Goal: Information Seeking & Learning: Learn about a topic

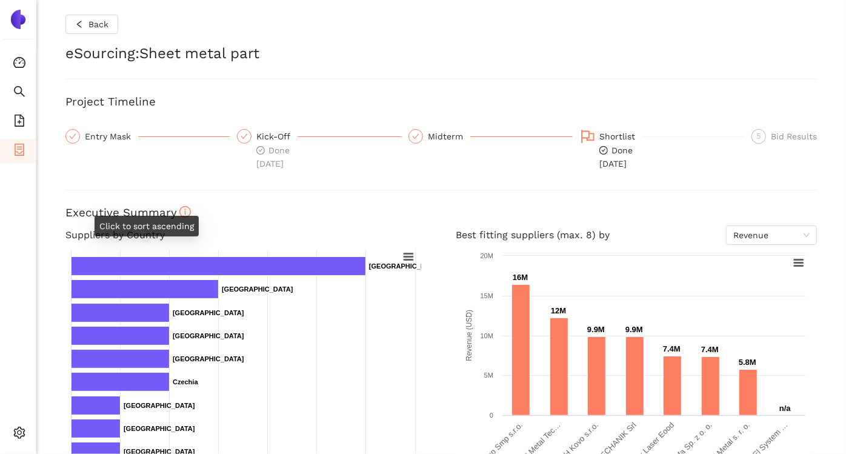
scroll to position [321, 0]
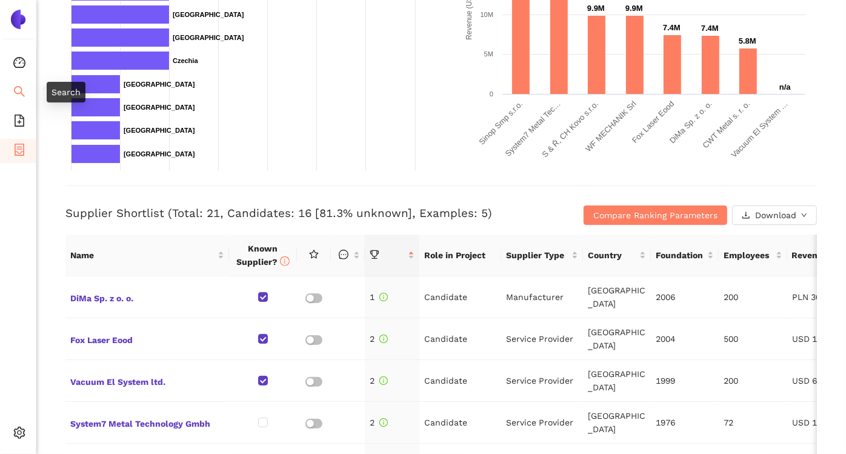
click at [22, 88] on icon "search" at bounding box center [19, 91] width 12 height 12
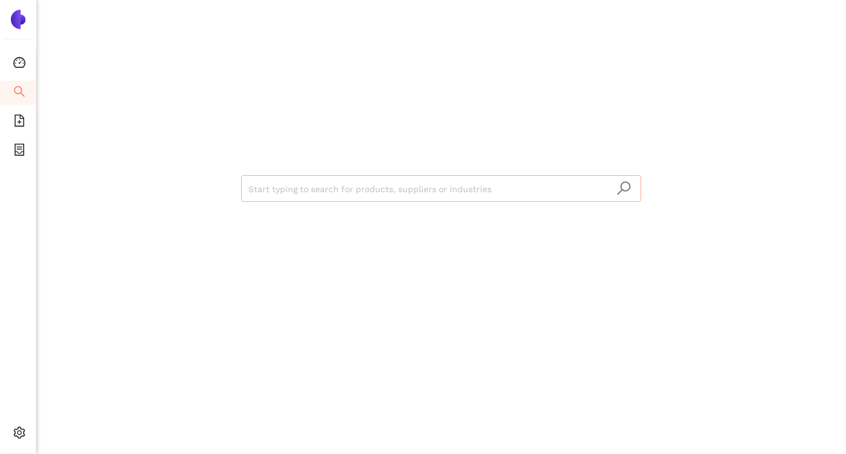
click at [326, 185] on input "search" at bounding box center [440, 189] width 385 height 27
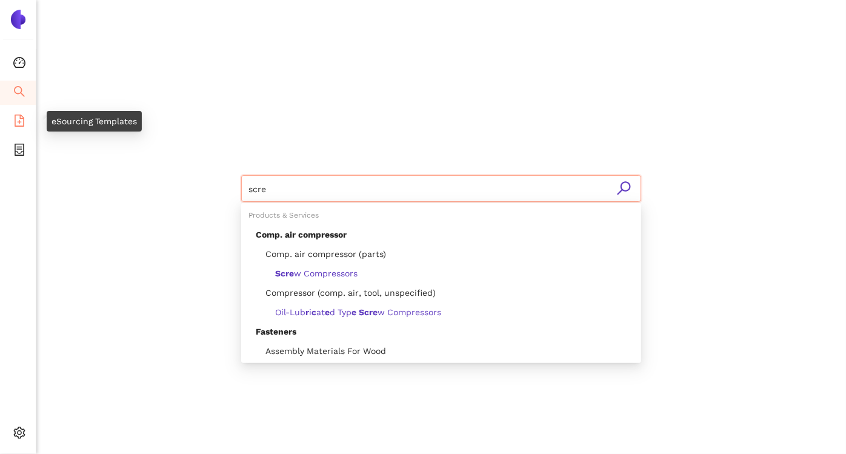
type input "scre"
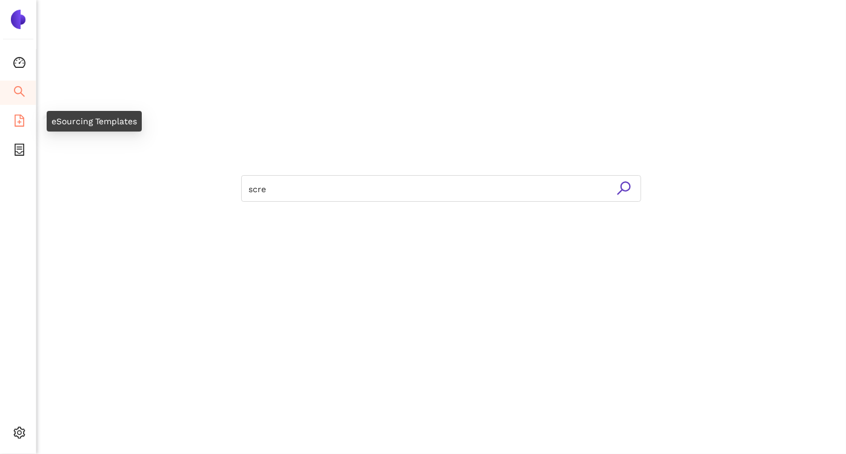
click at [24, 126] on span "file-add" at bounding box center [19, 122] width 12 height 24
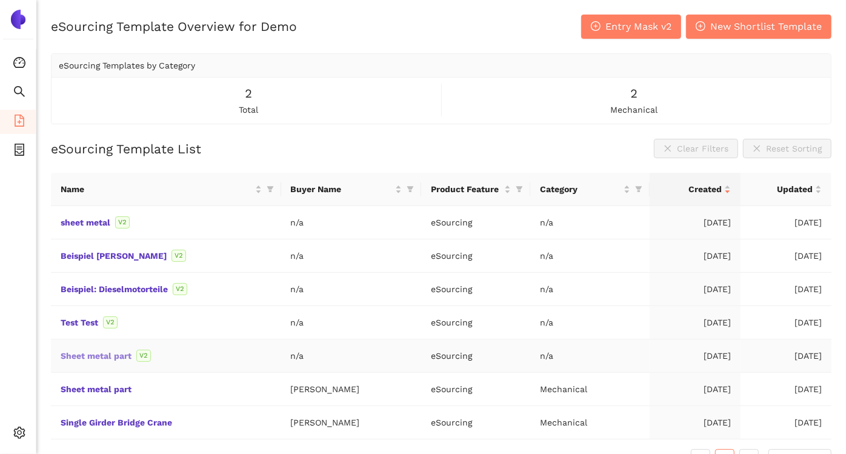
click at [0, 0] on link "Sheet metal part" at bounding box center [0, 0] width 0 height 0
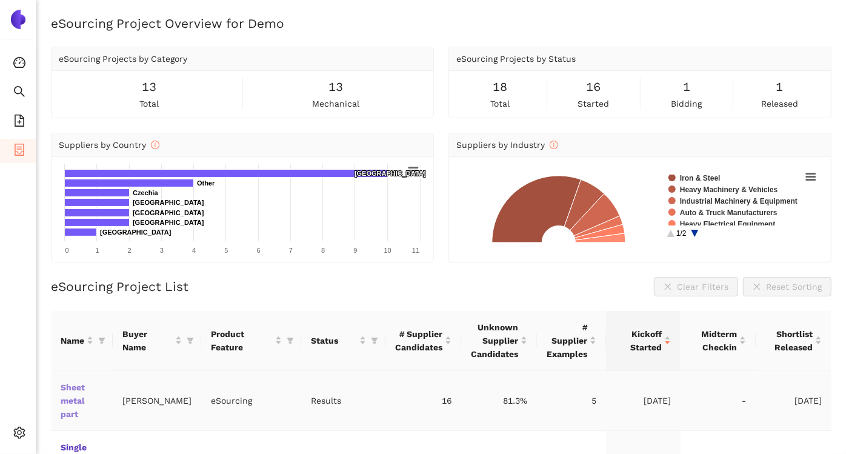
click at [0, 0] on link "Sheet metal part" at bounding box center [0, 0] width 0 height 0
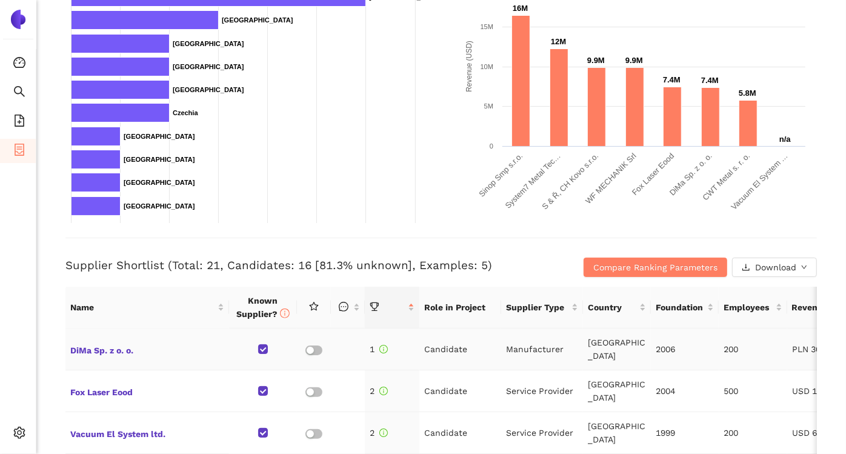
scroll to position [387, 0]
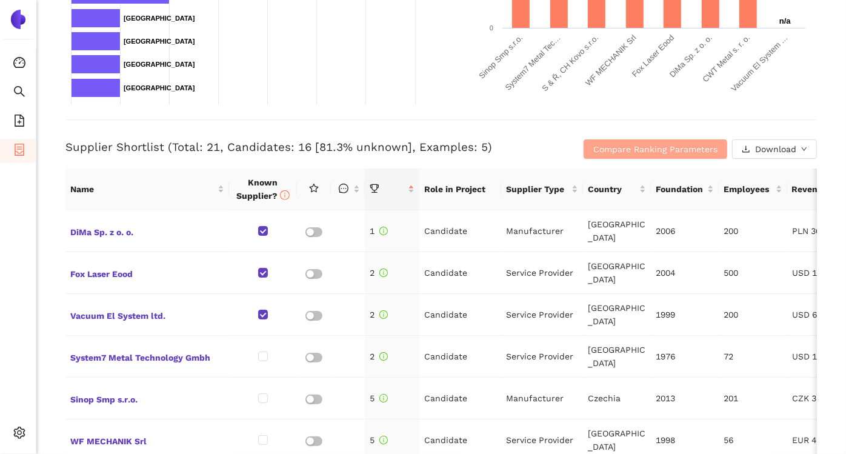
click at [604, 147] on span "Compare Ranking Parameters" at bounding box center [655, 148] width 124 height 13
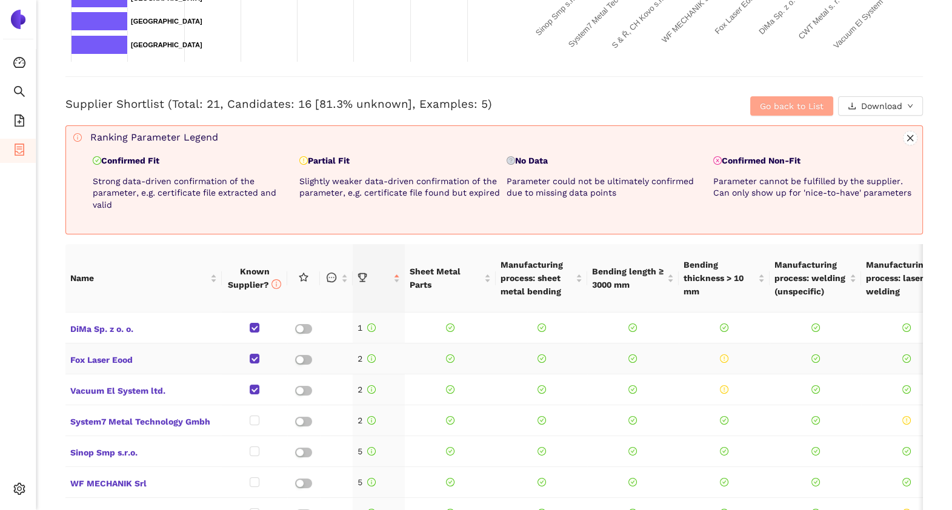
scroll to position [430, 0]
click at [117, 329] on span "DiMa Sp. z o. o." at bounding box center [143, 328] width 147 height 16
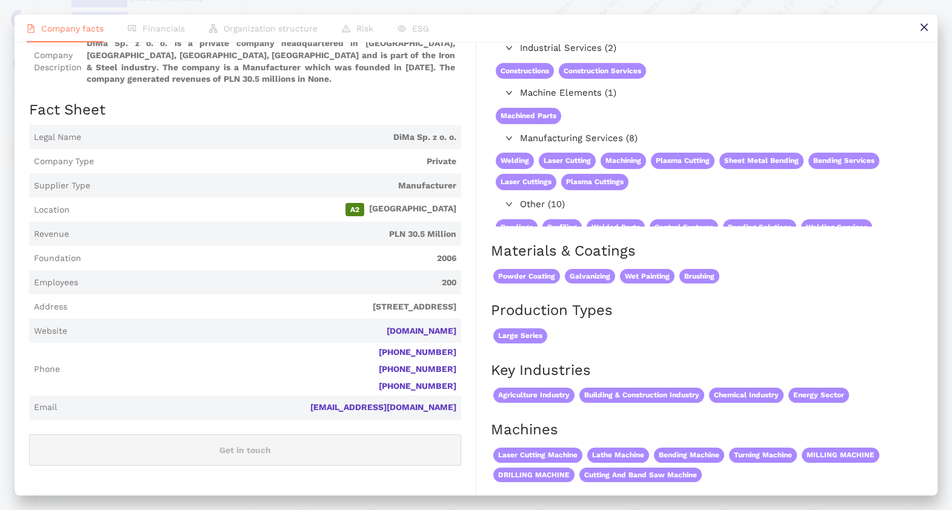
scroll to position [0, 0]
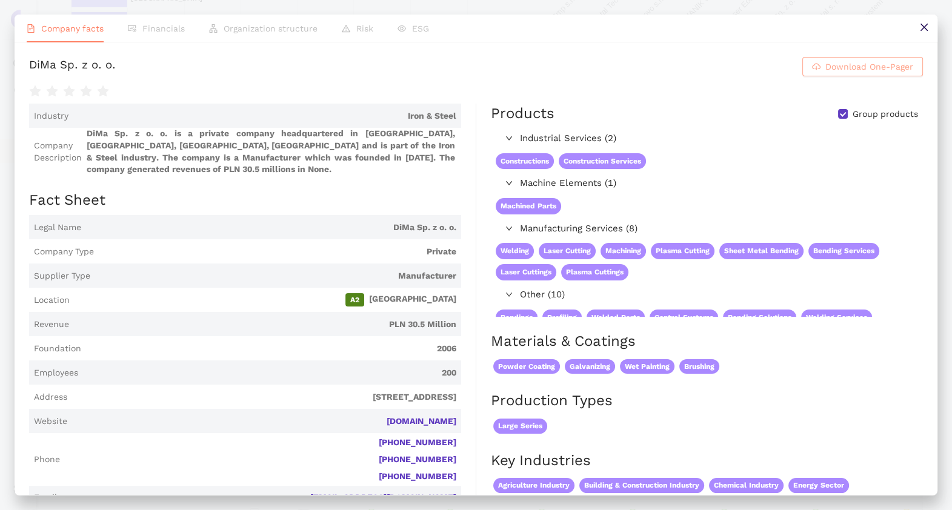
click at [825, 70] on span "Download One-Pager" at bounding box center [869, 66] width 88 height 13
click at [845, 27] on icon "close" at bounding box center [924, 27] width 10 height 10
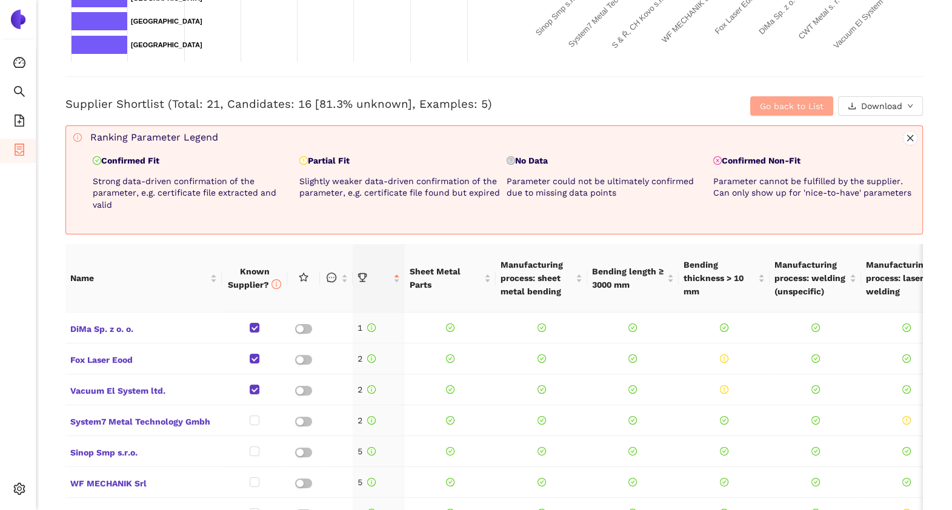
click at [762, 106] on span "Go back to List" at bounding box center [792, 105] width 64 height 13
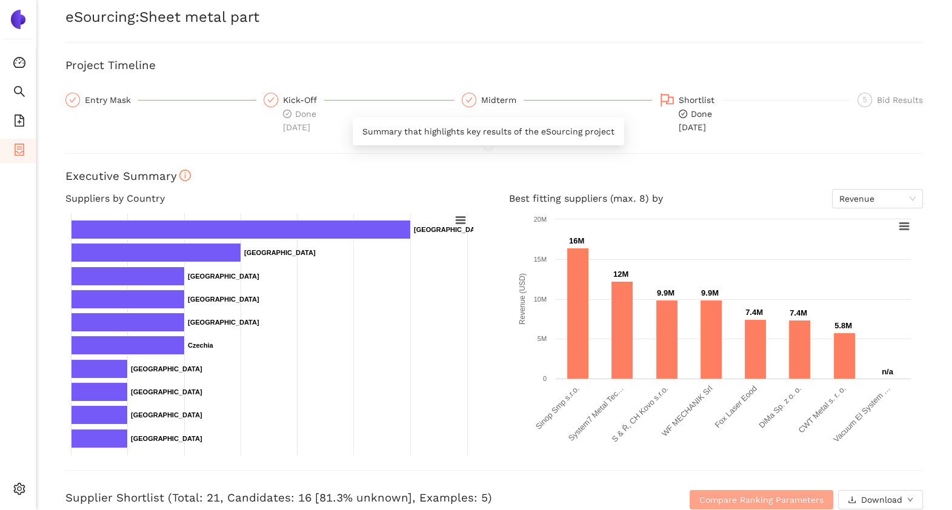
scroll to position [36, 0]
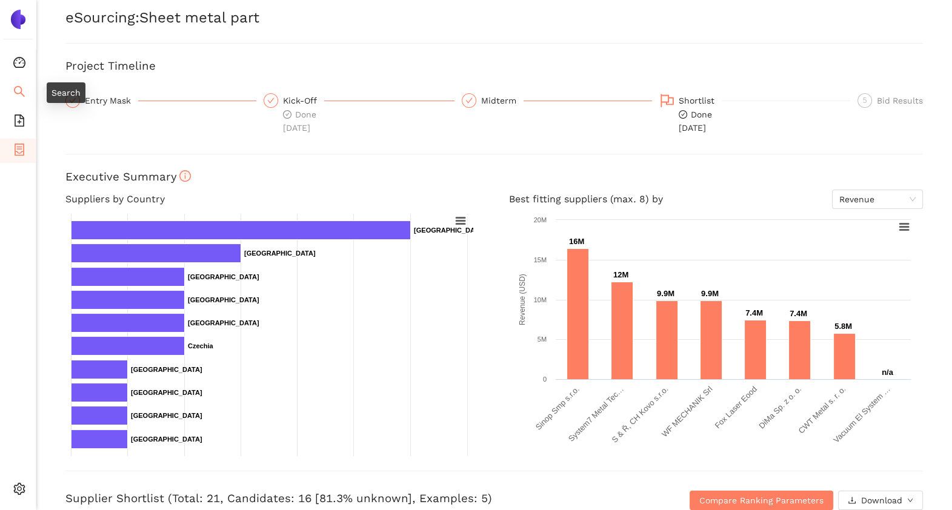
click at [15, 90] on icon "search" at bounding box center [19, 91] width 12 height 12
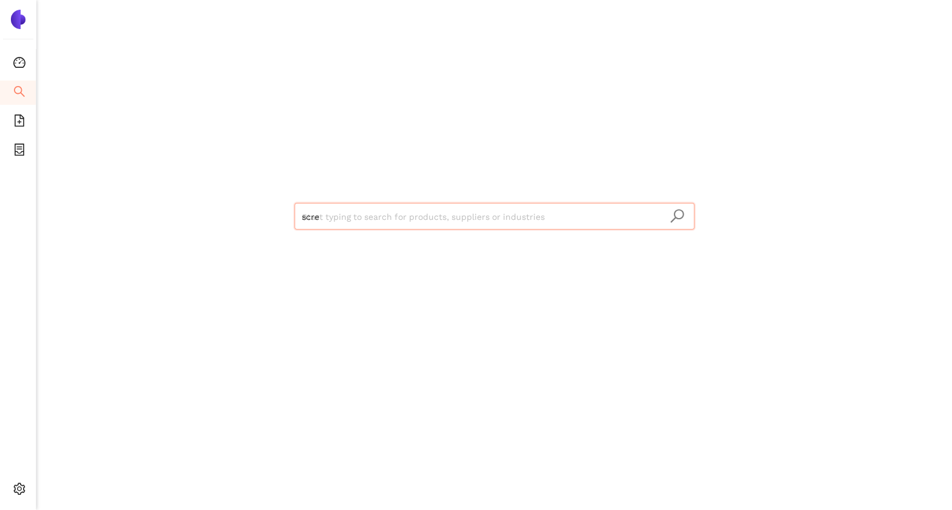
type input "screw"
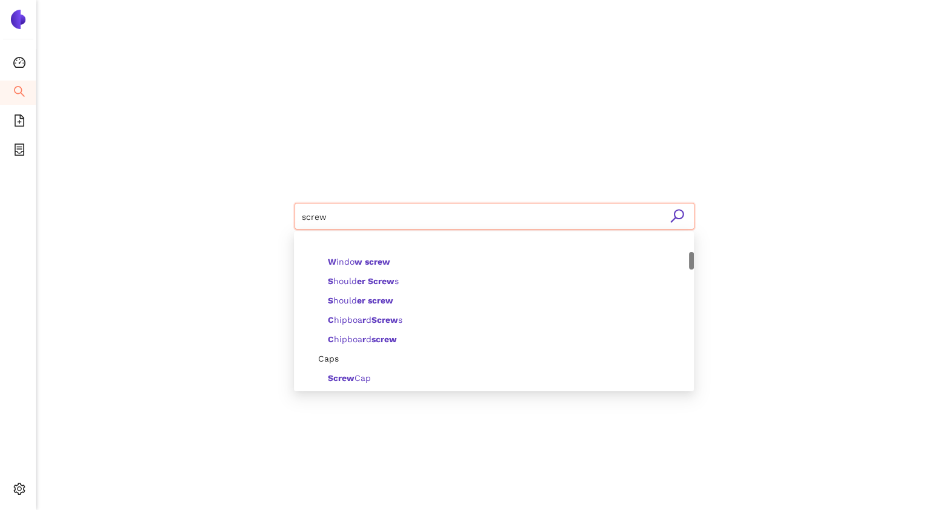
scroll to position [198, 0]
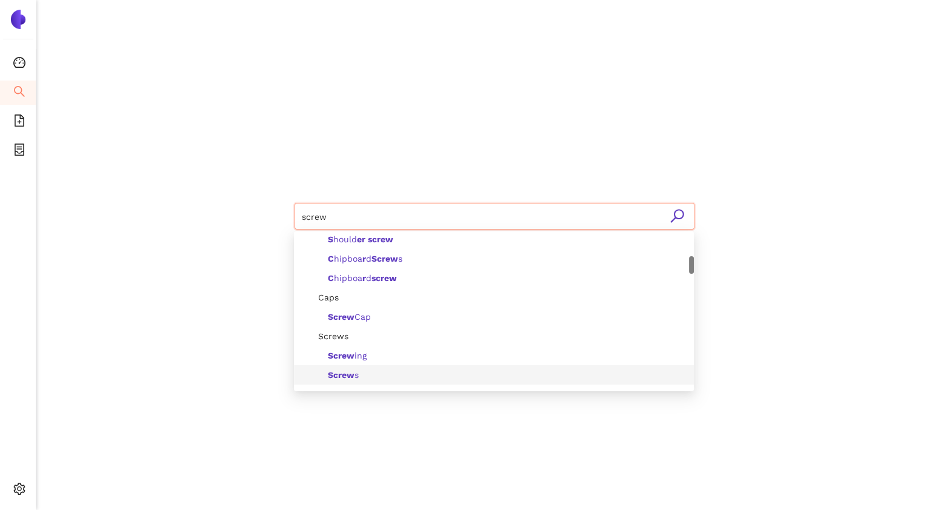
click at [366, 372] on div "Screw s" at bounding box center [497, 374] width 378 height 13
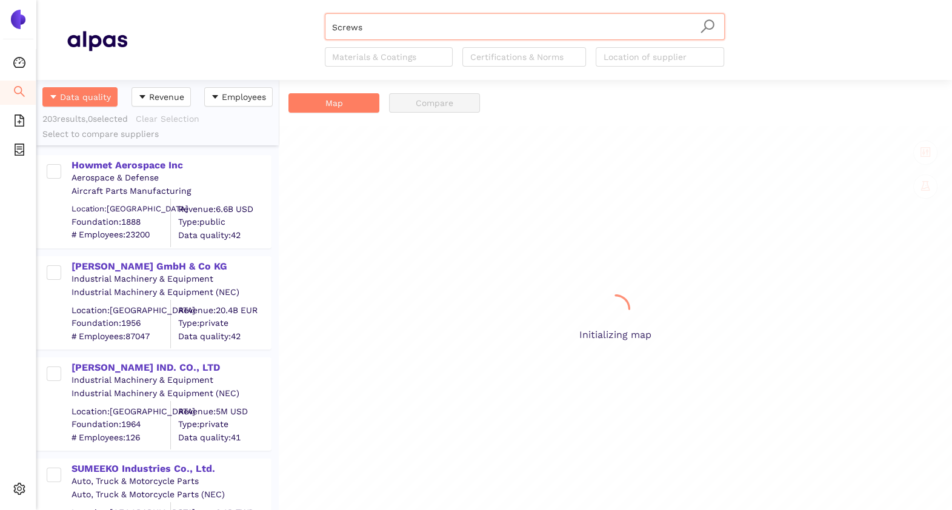
scroll to position [418, 230]
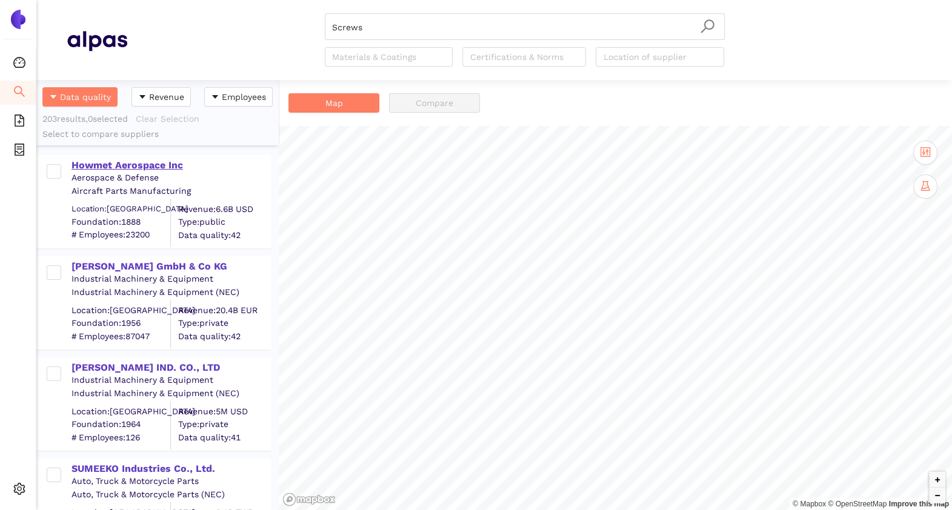
click at [142, 162] on div "Howmet Aerospace Inc" at bounding box center [170, 165] width 199 height 13
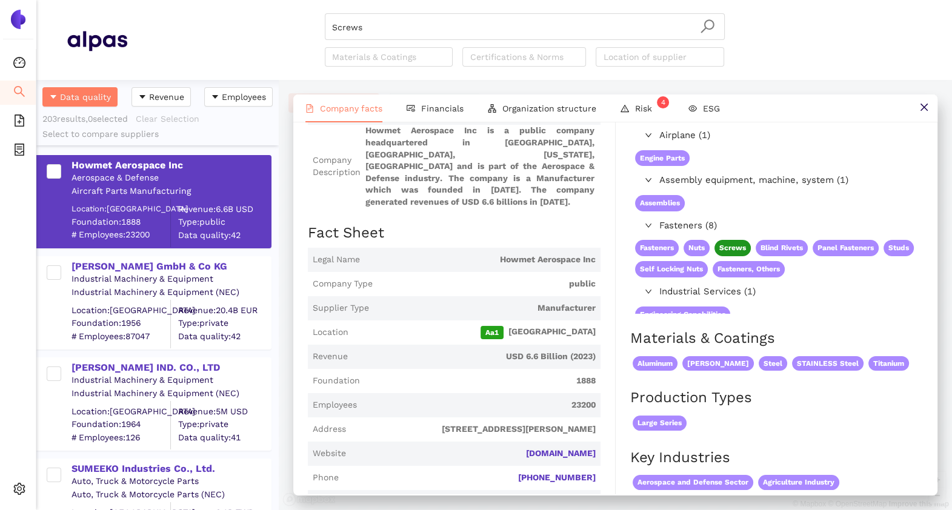
scroll to position [0, 0]
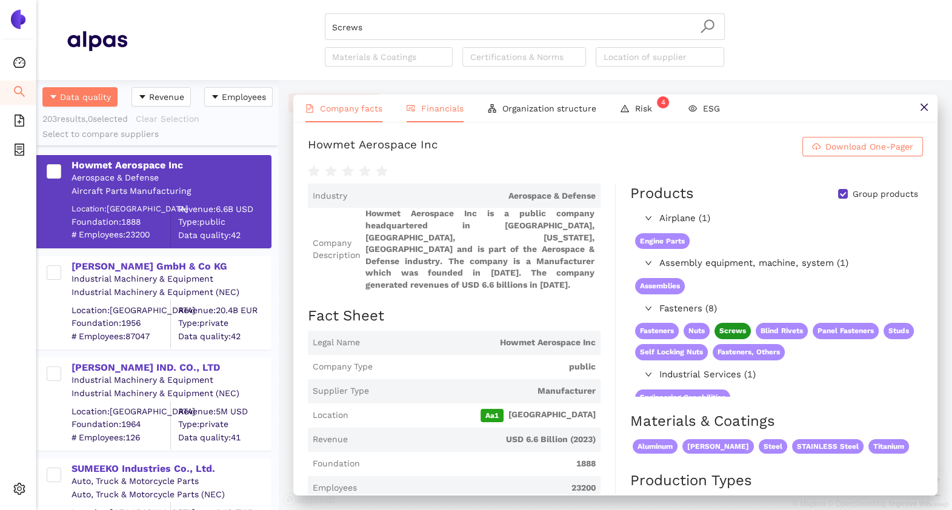
click at [444, 110] on span "Financials" at bounding box center [442, 109] width 42 height 10
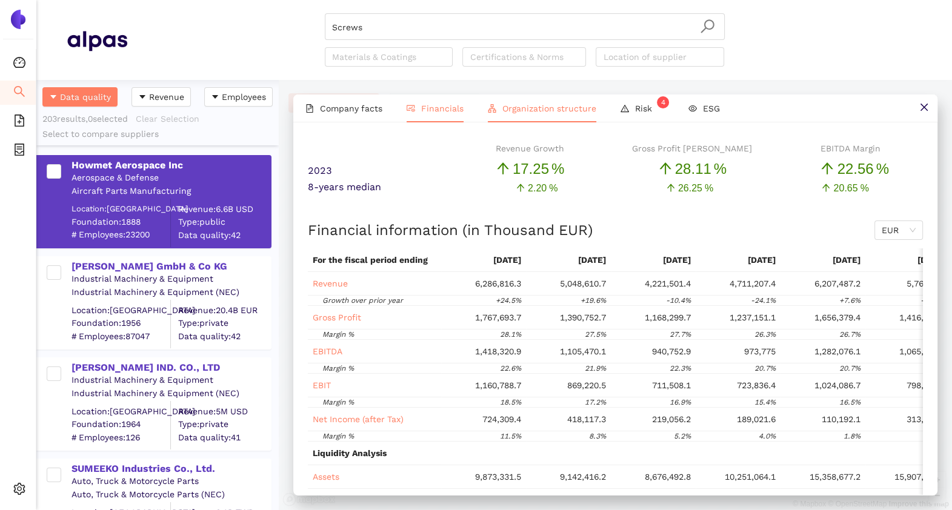
click at [545, 101] on li "Organization structure" at bounding box center [541, 108] width 133 height 28
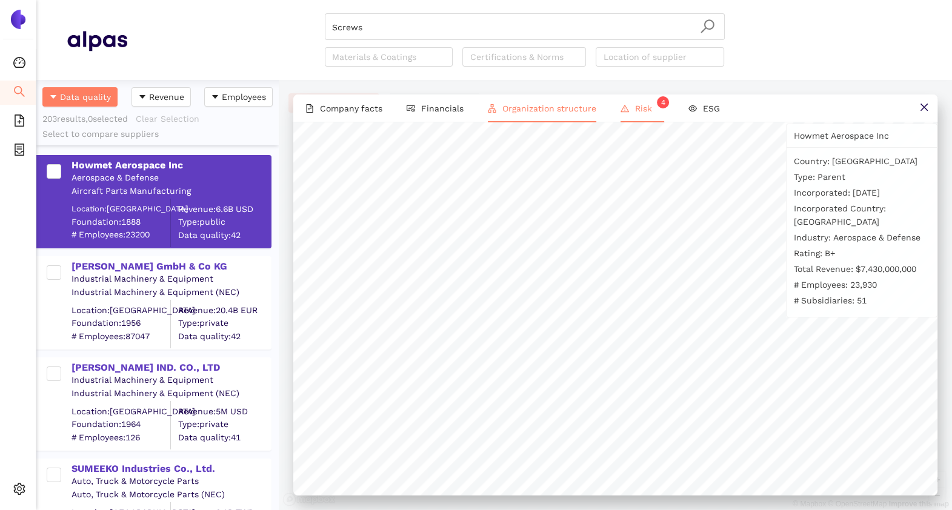
click at [629, 105] on li "Risk 4" at bounding box center [642, 108] width 68 height 28
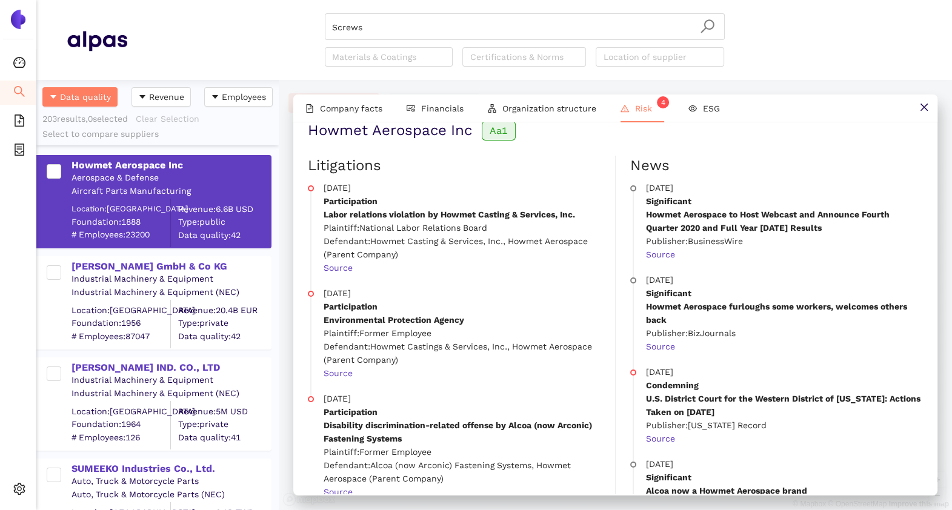
scroll to position [36, 0]
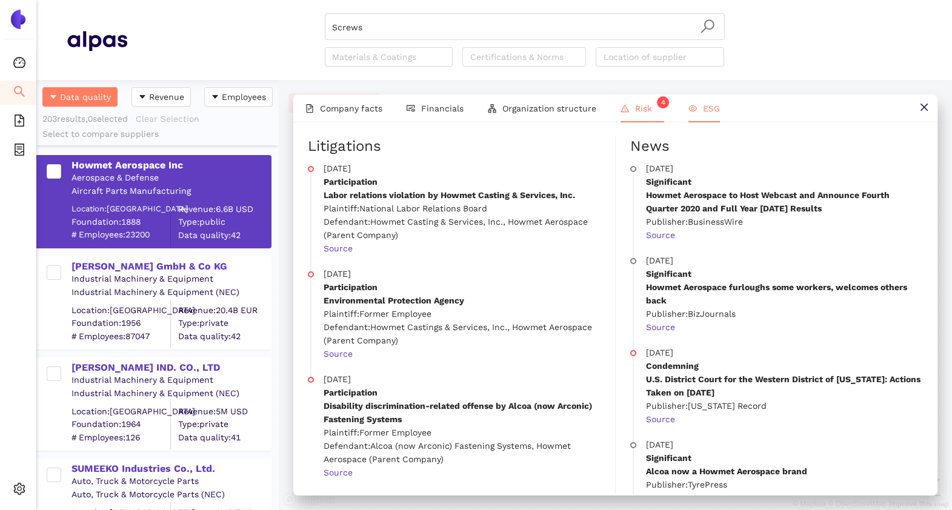
click at [698, 116] on li "ESG" at bounding box center [704, 108] width 56 height 28
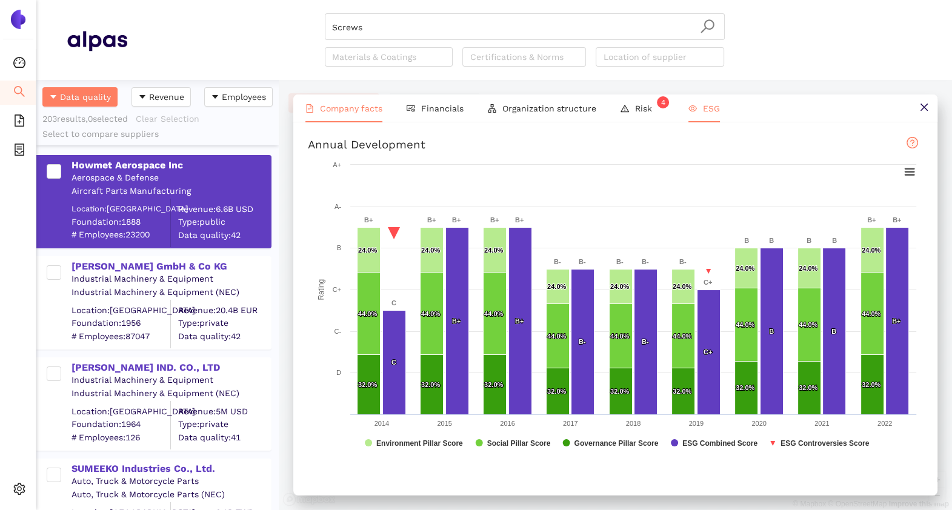
click at [354, 112] on span "Company facts" at bounding box center [351, 109] width 62 height 10
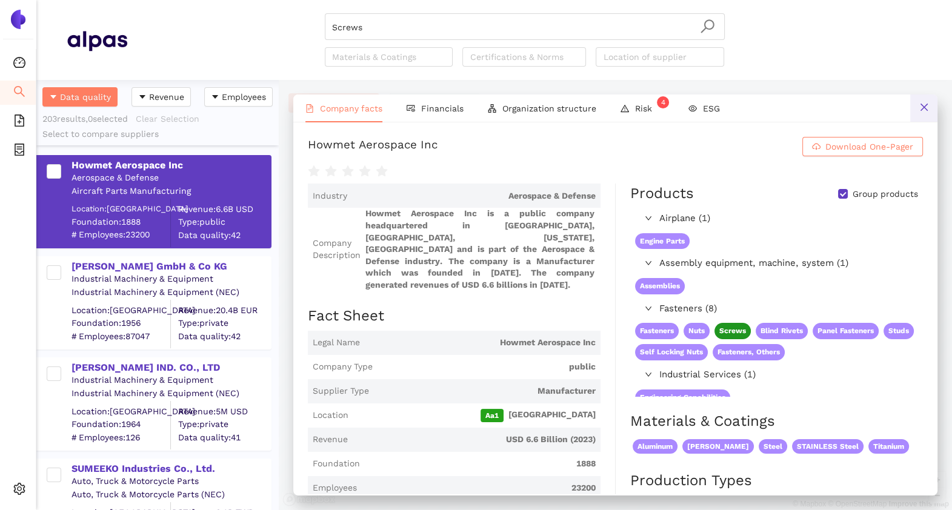
click at [845, 108] on icon "close" at bounding box center [924, 107] width 10 height 10
